Goal: Check status

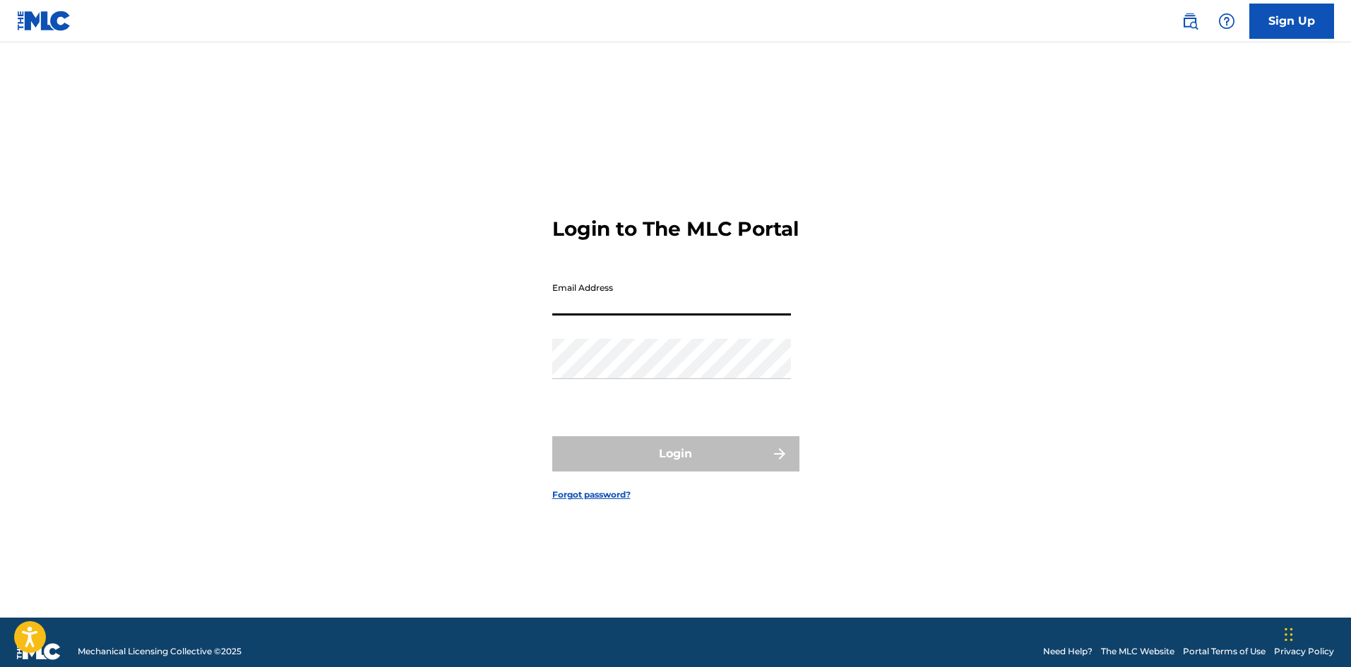
click at [619, 312] on input "Email Address" at bounding box center [671, 295] width 239 height 40
type input "[EMAIL_ADDRESS][DOMAIN_NAME]"
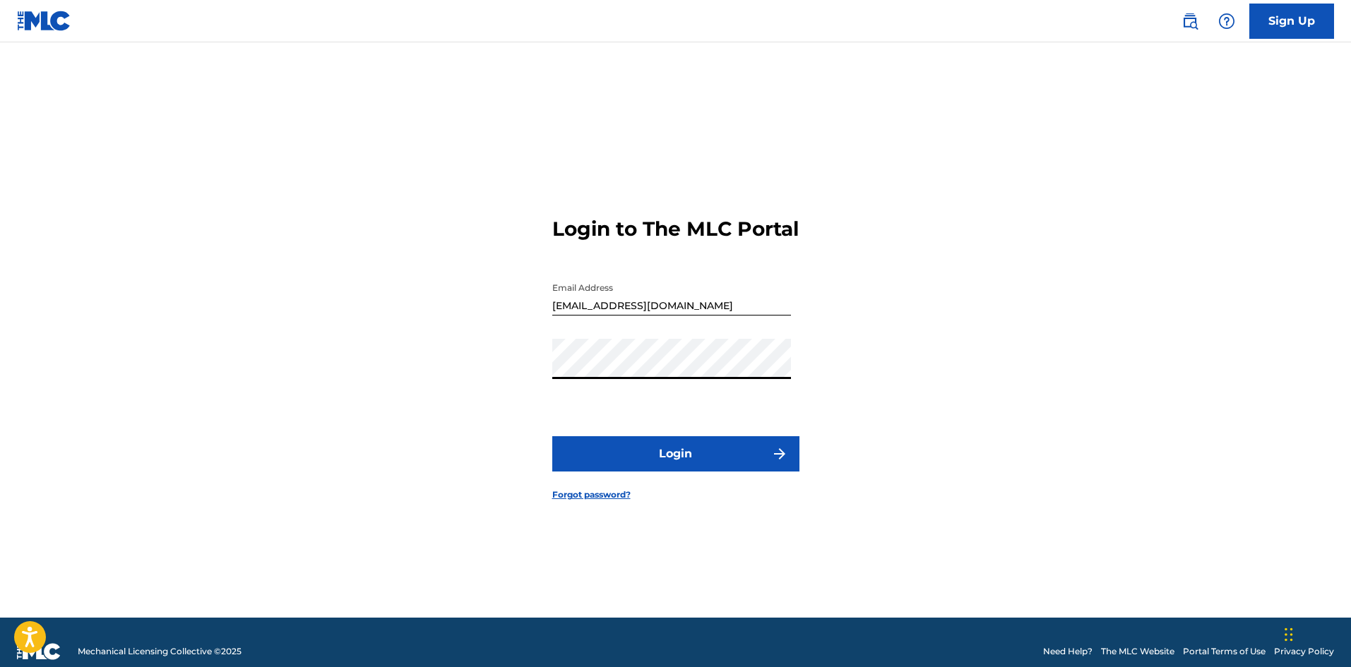
click at [705, 458] on button "Login" at bounding box center [675, 453] width 247 height 35
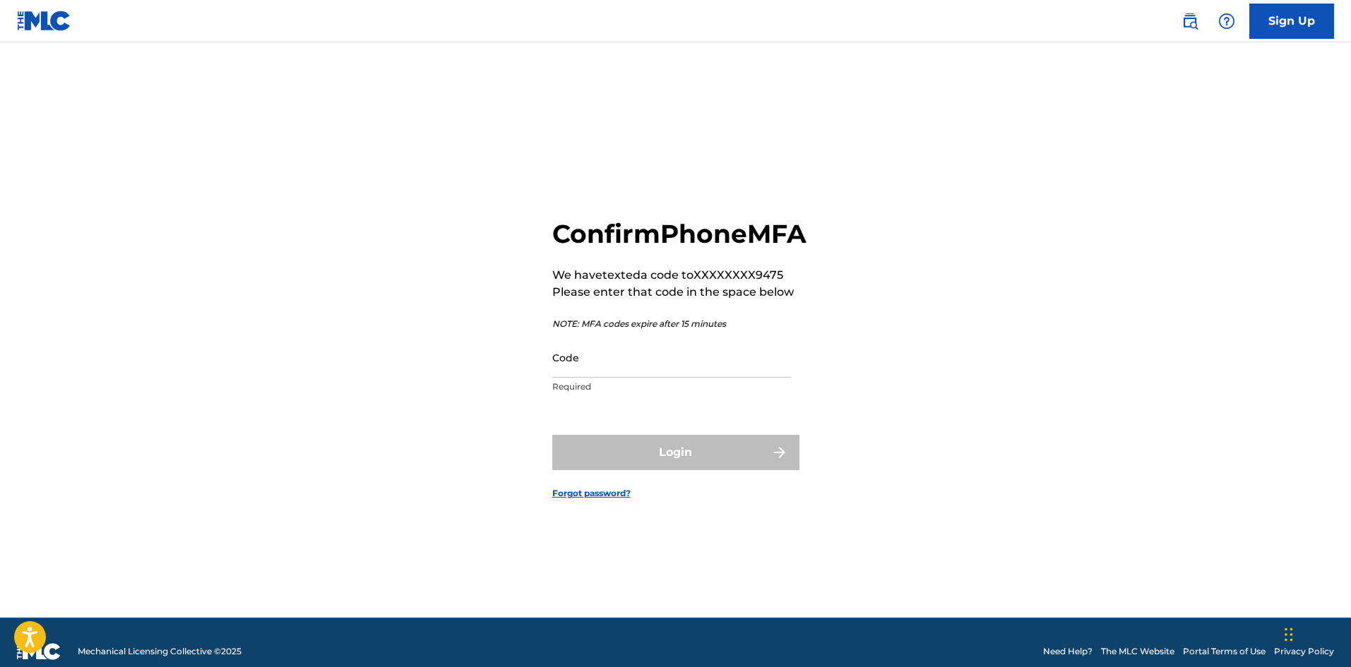
click at [672, 393] on p "Required" at bounding box center [671, 387] width 239 height 13
click at [665, 378] on input "Code" at bounding box center [671, 358] width 239 height 40
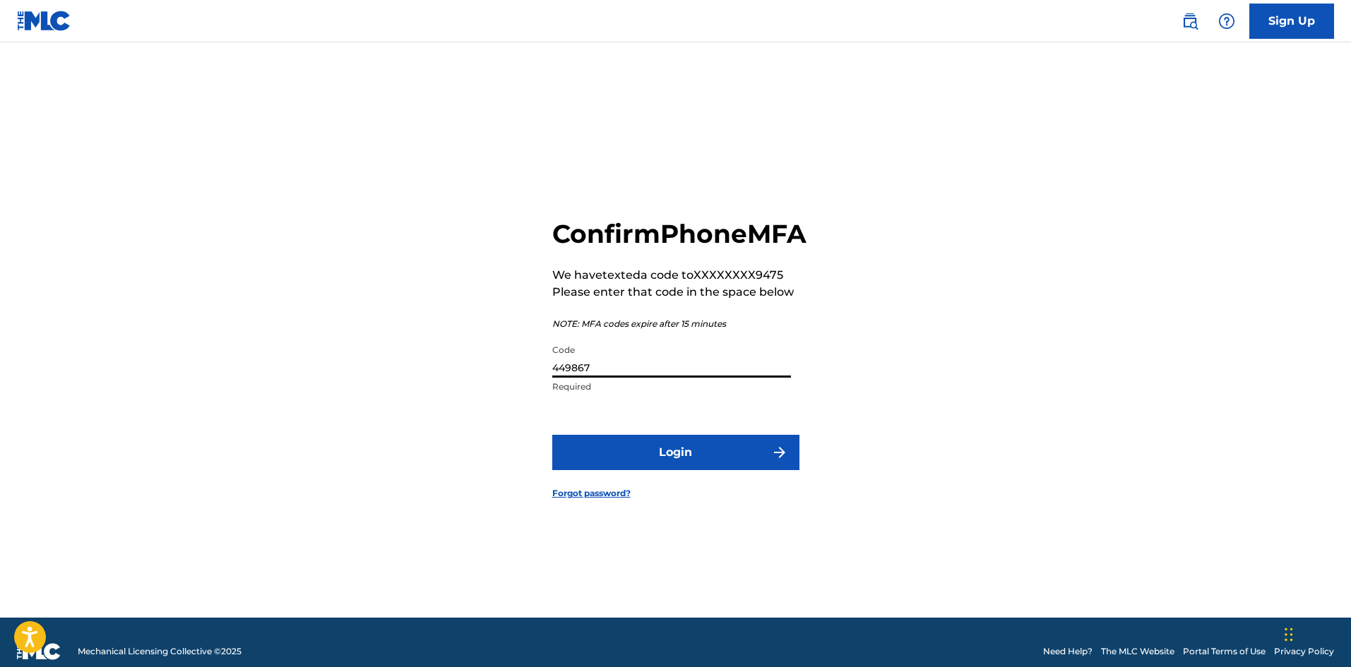
type input "449867"
click at [552, 435] on button "Login" at bounding box center [675, 452] width 247 height 35
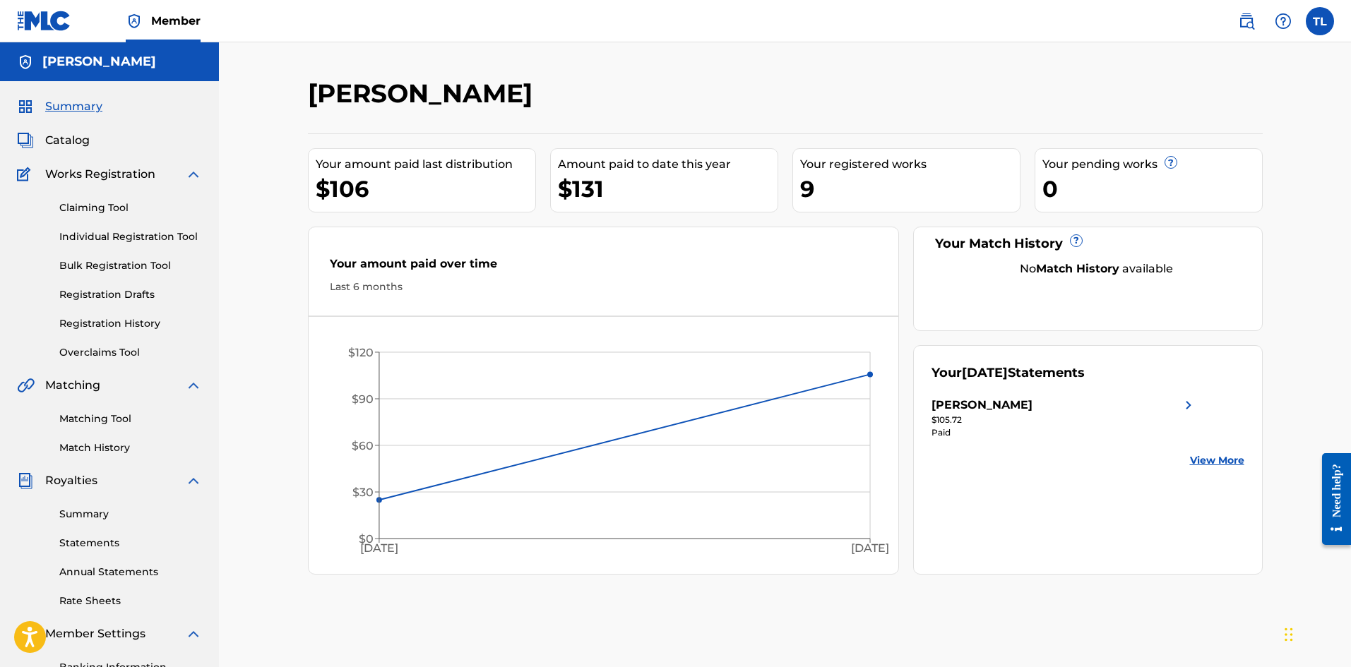
click at [124, 321] on link "Registration History" at bounding box center [130, 323] width 143 height 15
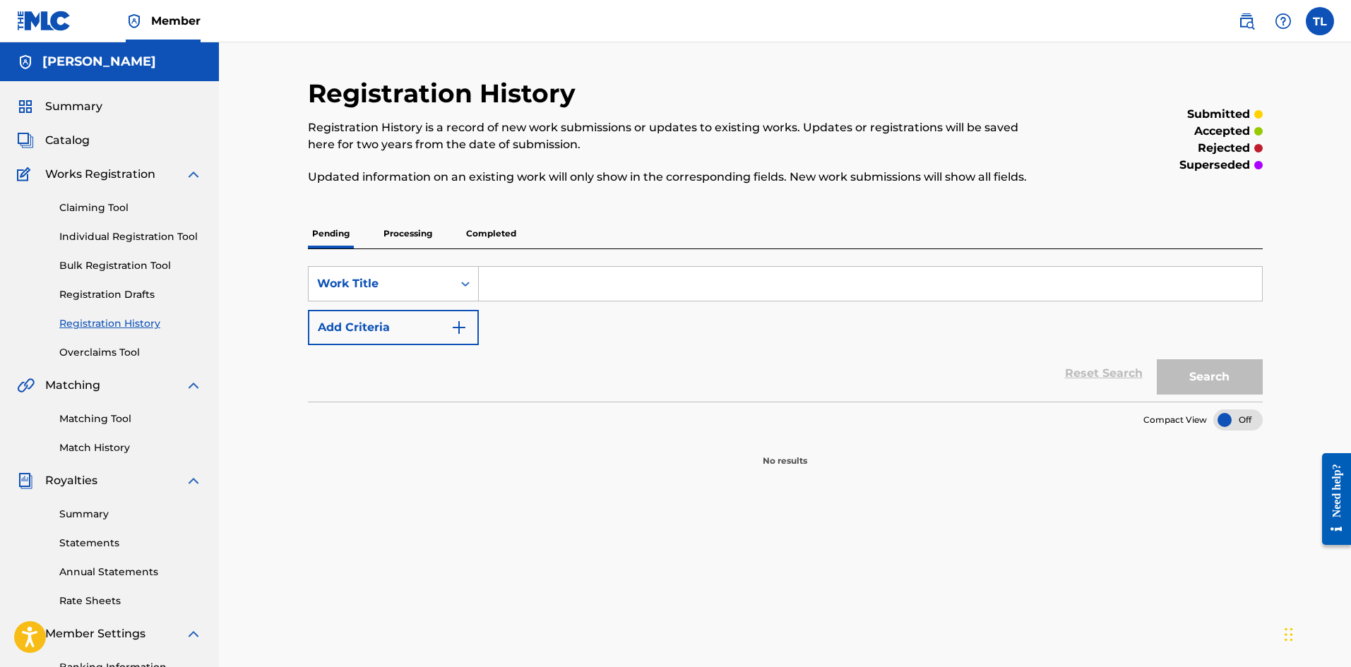
click at [403, 254] on div "SearchWithCriteria8a5dc857-1287-49ea-9a93-f20aa6e3bb4b Work Title Add Criteria …" at bounding box center [785, 325] width 955 height 153
click at [404, 247] on p "Processing" at bounding box center [407, 234] width 57 height 30
click at [484, 241] on p "Completed" at bounding box center [491, 234] width 59 height 30
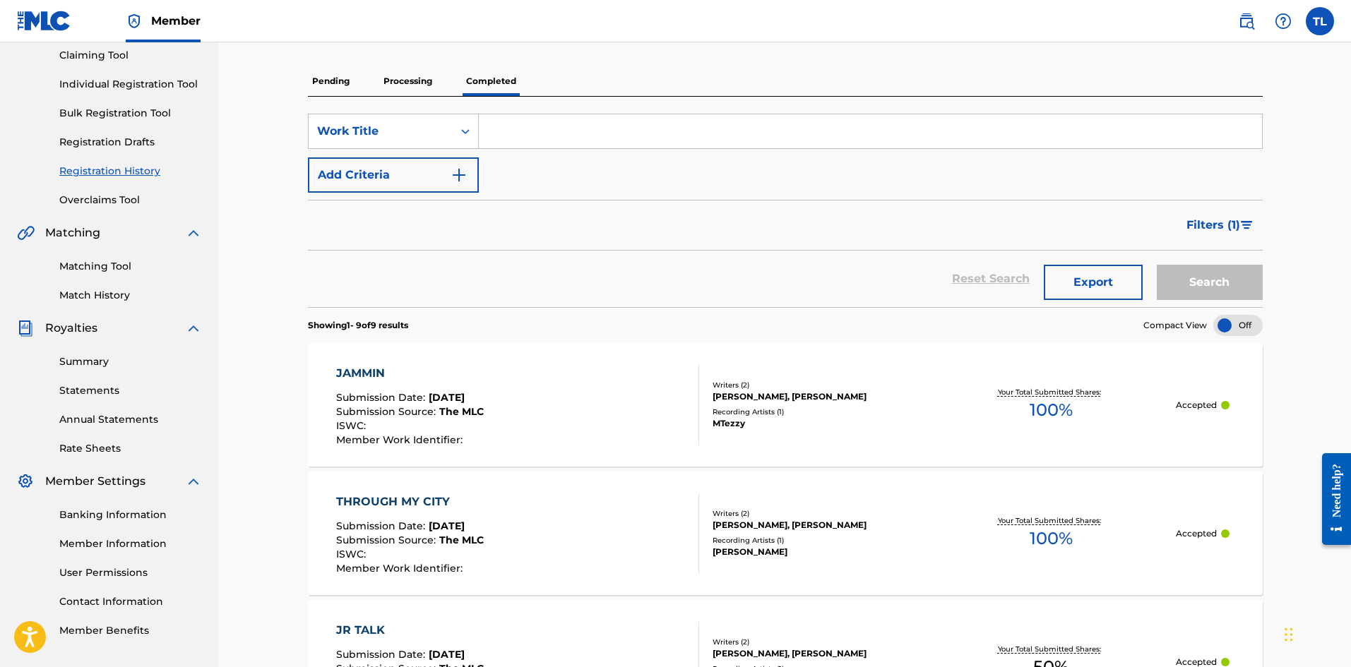
scroll to position [141, 0]
